Goal: Task Accomplishment & Management: Use online tool/utility

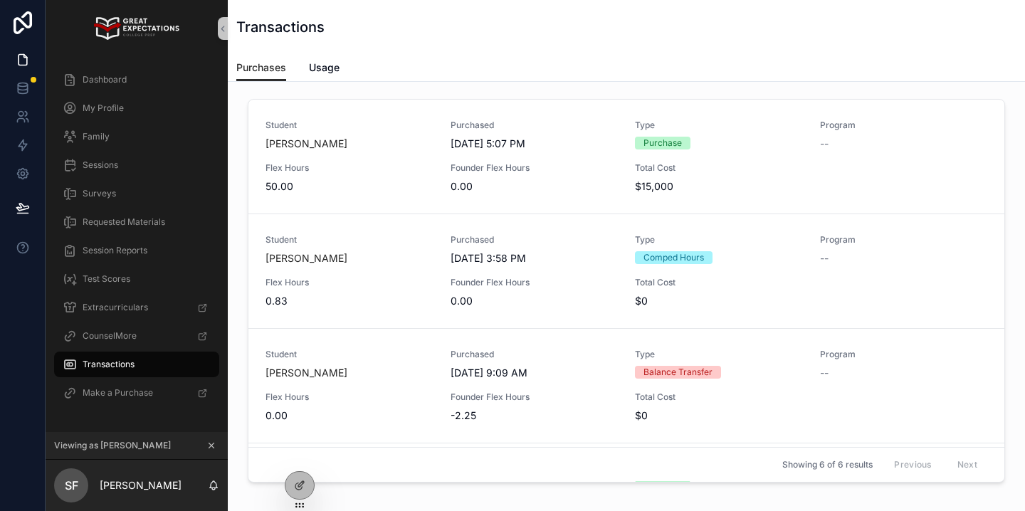
scroll to position [390, 0]
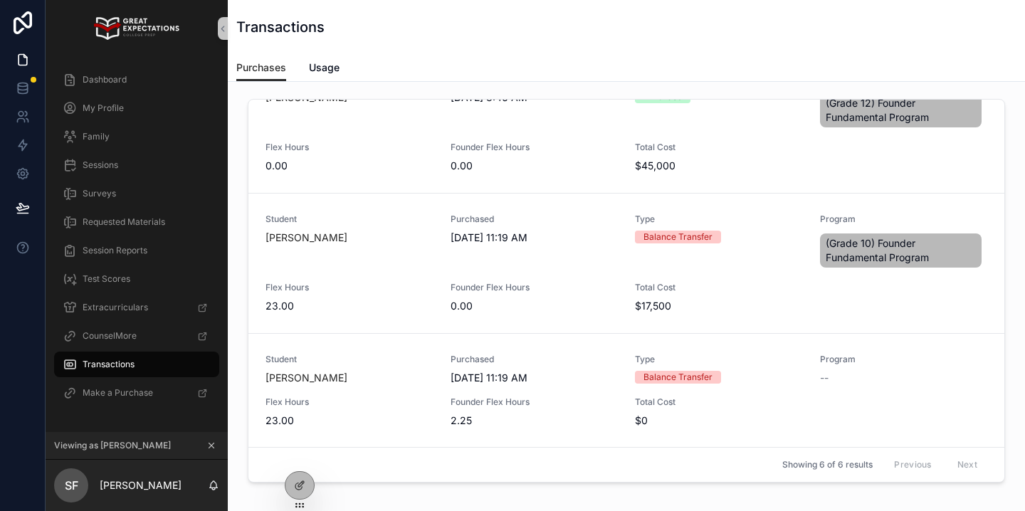
click at [213, 446] on icon at bounding box center [211, 446] width 5 height 5
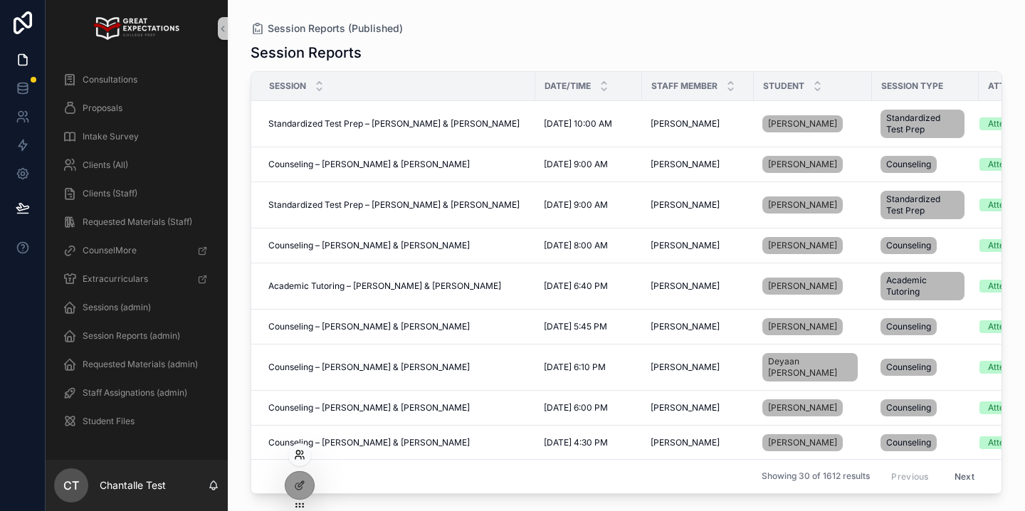
click at [300, 449] on icon at bounding box center [299, 454] width 11 height 11
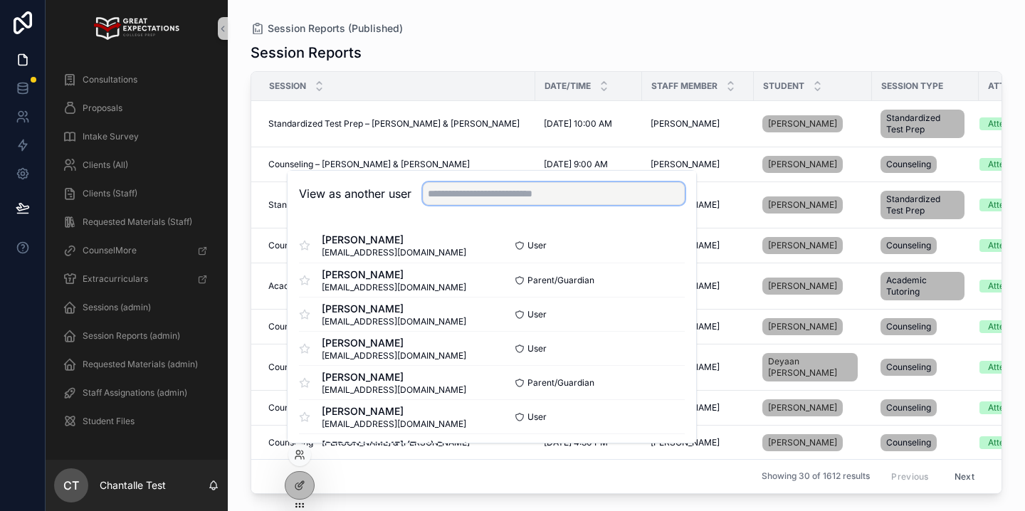
click at [451, 189] on input "text" at bounding box center [554, 193] width 262 height 23
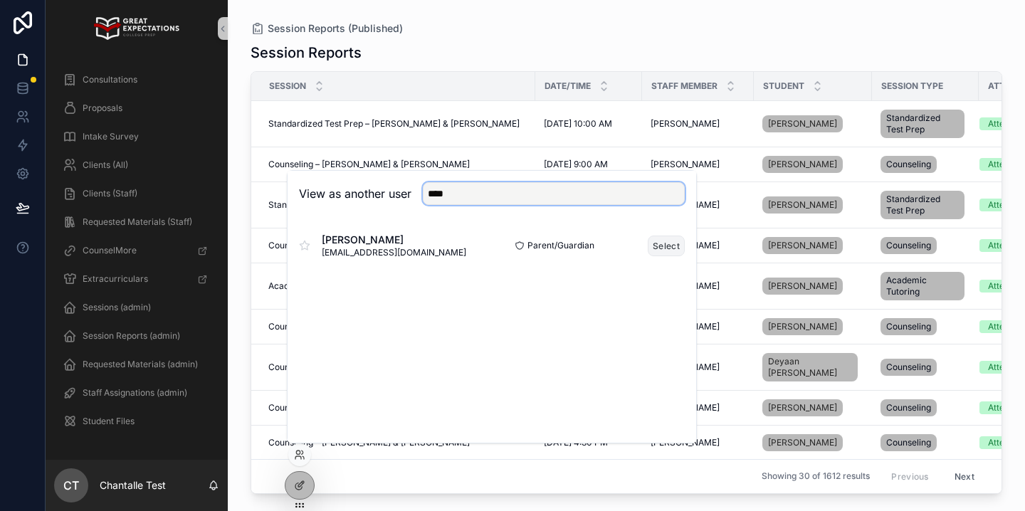
type input "****"
click at [673, 248] on button "Select" at bounding box center [666, 246] width 37 height 21
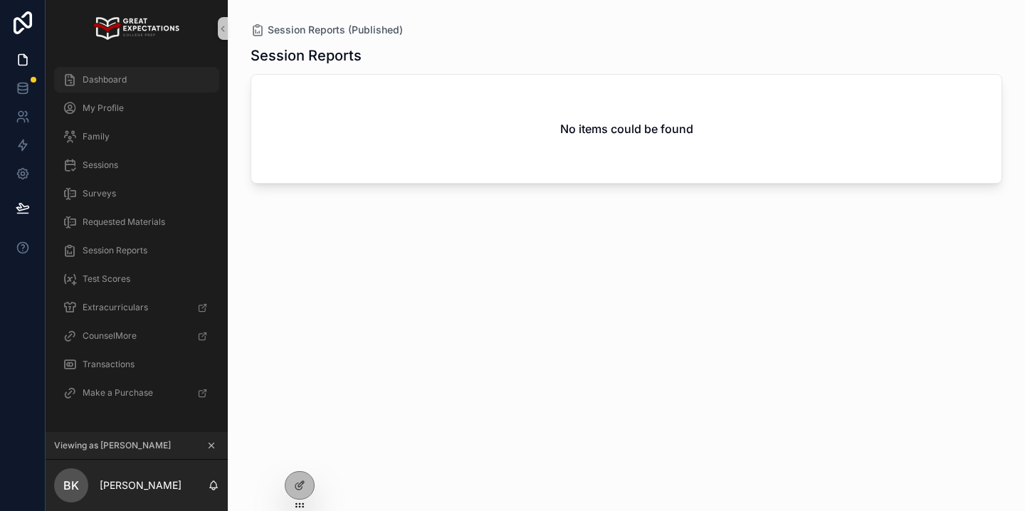
click at [113, 78] on span "Dashboard" at bounding box center [105, 79] width 44 height 11
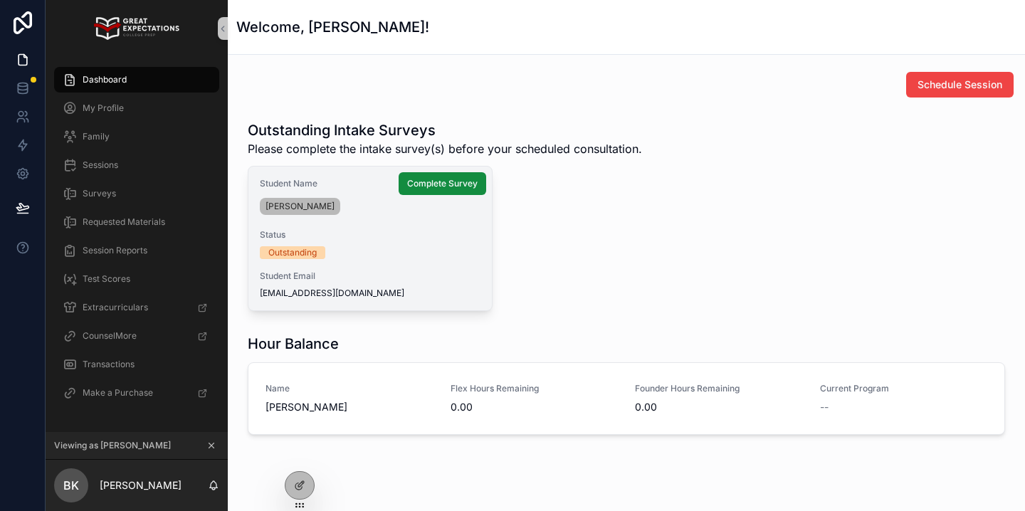
click at [394, 226] on div "Student Name [PERSON_NAME] Status Outstanding Student Email [EMAIL_ADDRESS][DOM…" at bounding box center [369, 239] width 243 height 144
click at [443, 184] on span "Complete Survey" at bounding box center [442, 183] width 70 height 11
